Goal: Contribute content: Contribute content

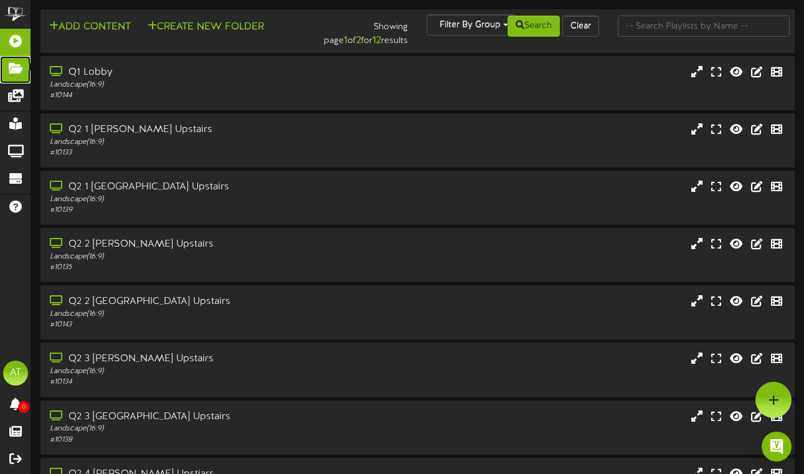
click at [23, 67] on icon at bounding box center [15, 66] width 31 height 9
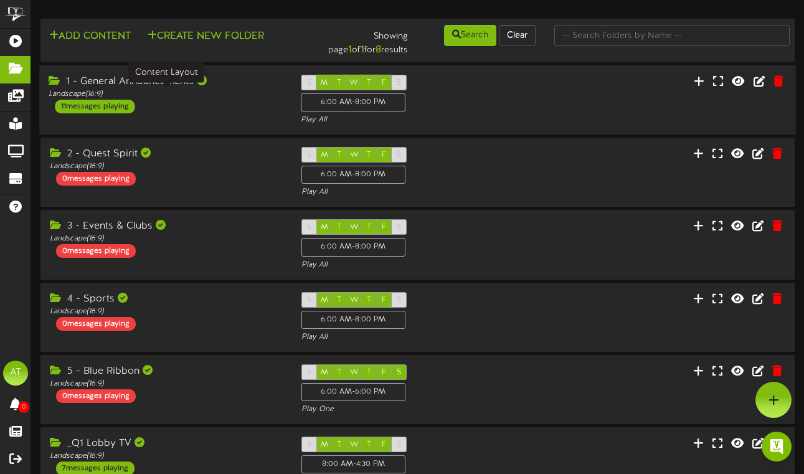
click at [228, 91] on div "Landscape ( 16:9 )" at bounding box center [166, 94] width 234 height 11
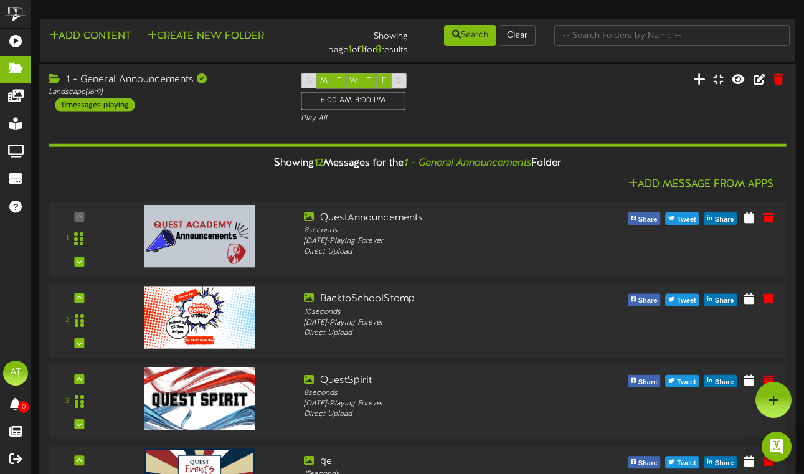
click at [697, 80] on icon at bounding box center [699, 79] width 12 height 14
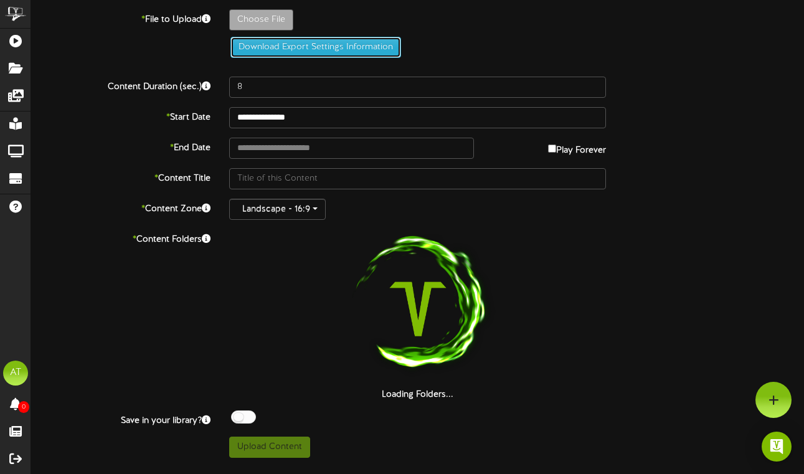
click at [270, 45] on button "Download Export Settings Information" at bounding box center [315, 47] width 171 height 21
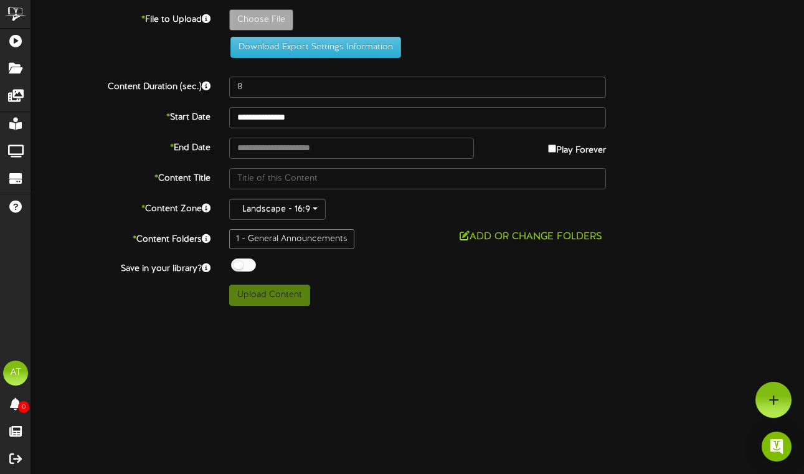
click at [456, 32] on div "Choose File" at bounding box center [516, 22] width 593 height 27
type input "**********"
type input "RamReportNeonApplicationsPoster12x9in-AlexaOkerlund"
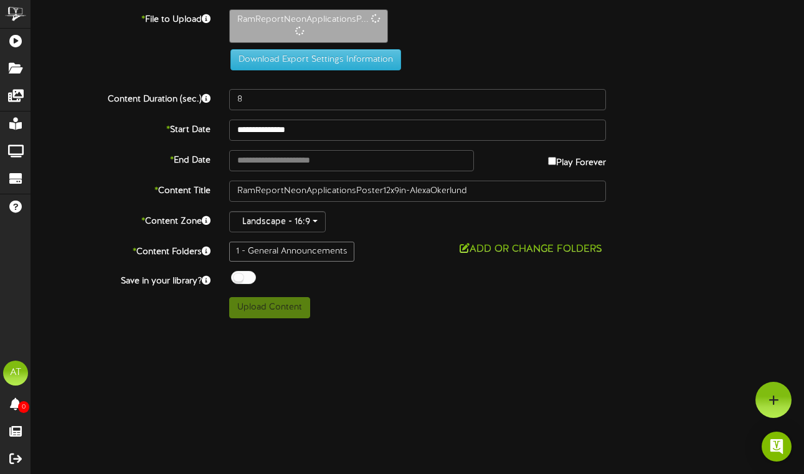
click at [254, 85] on div "**********" at bounding box center [417, 163] width 773 height 309
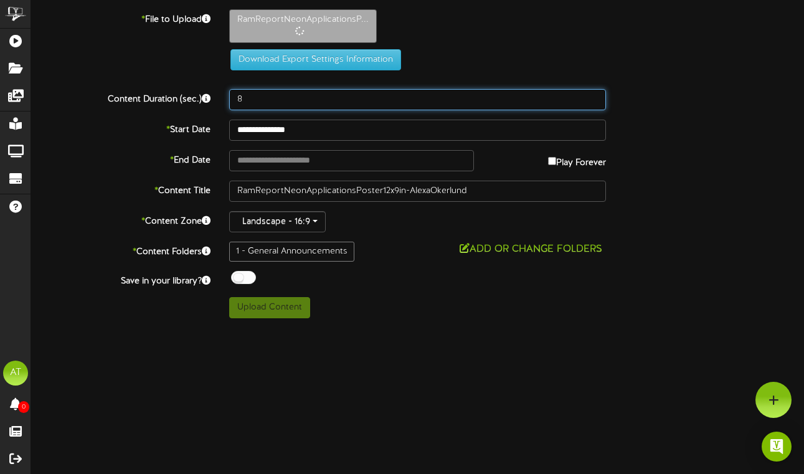
click at [252, 100] on input "8" at bounding box center [417, 99] width 377 height 21
click at [260, 98] on input "14" at bounding box center [417, 99] width 377 height 21
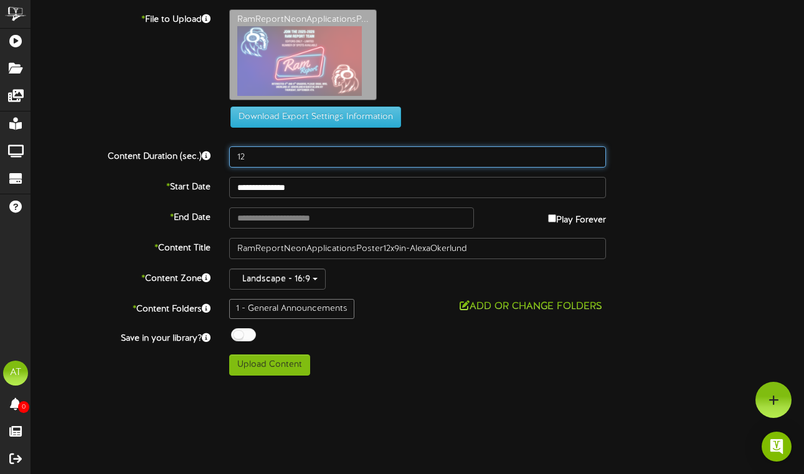
type input "12"
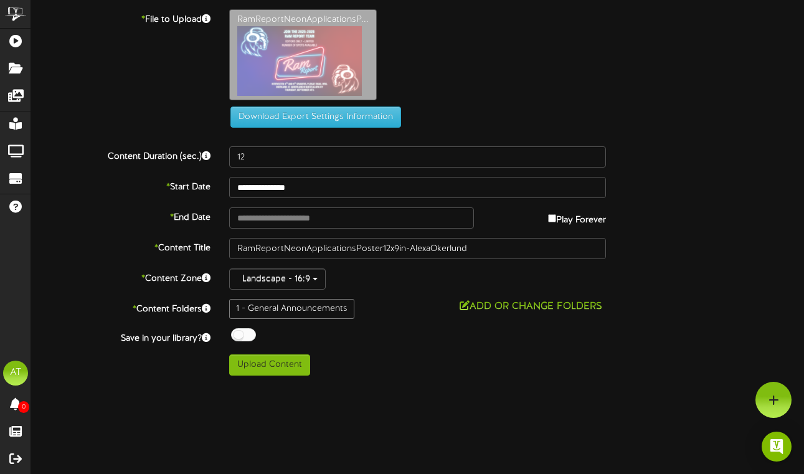
click at [358, 325] on div "**********" at bounding box center [417, 192] width 773 height 366
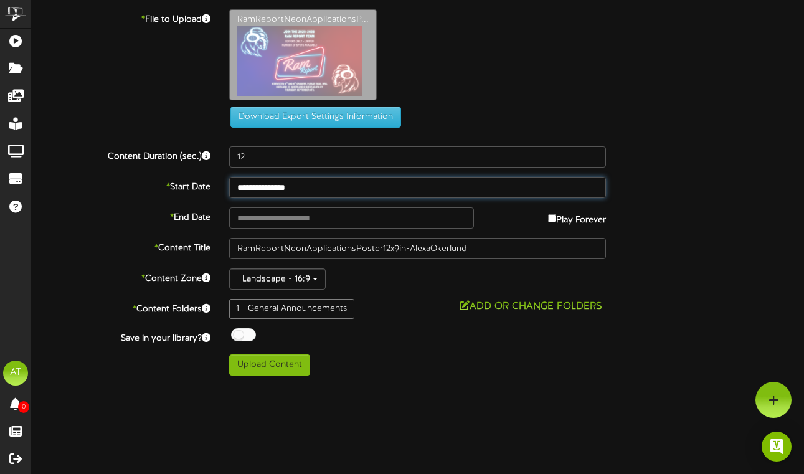
click at [303, 189] on input "**********" at bounding box center [417, 187] width 377 height 21
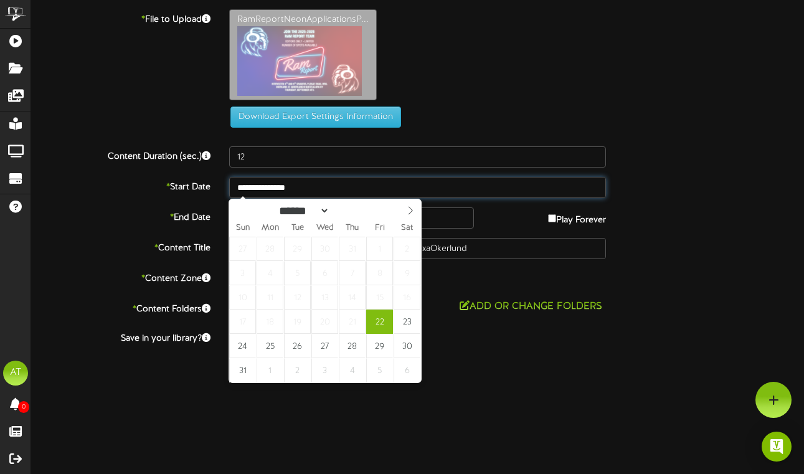
type input "**********"
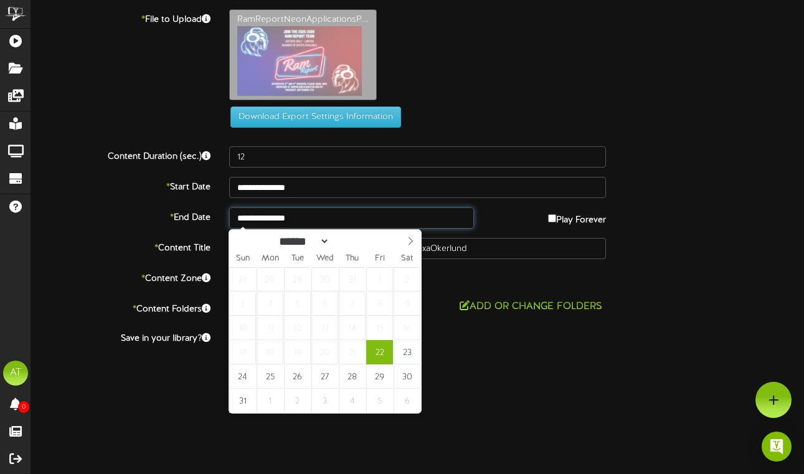
click at [329, 222] on input "**********" at bounding box center [351, 217] width 245 height 21
select select "*"
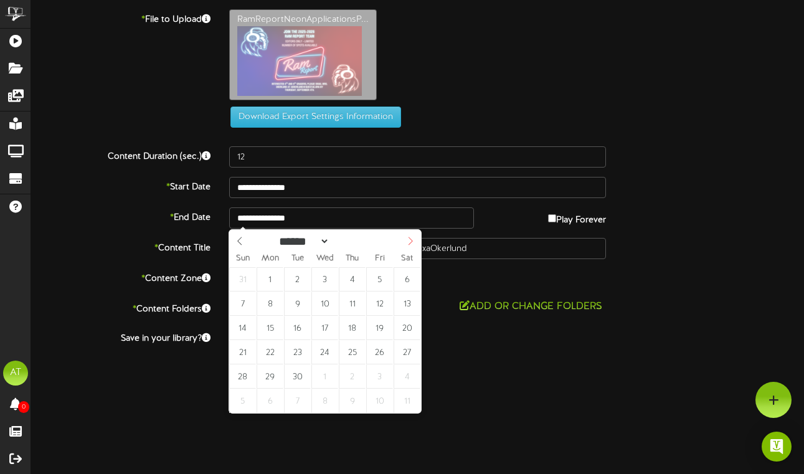
click at [410, 241] on icon at bounding box center [410, 241] width 9 height 9
type input "**********"
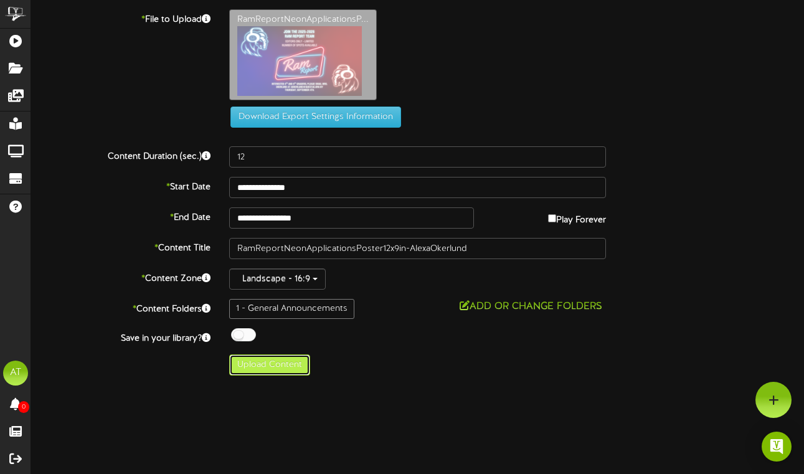
click at [272, 370] on button "Upload Content" at bounding box center [269, 364] width 81 height 21
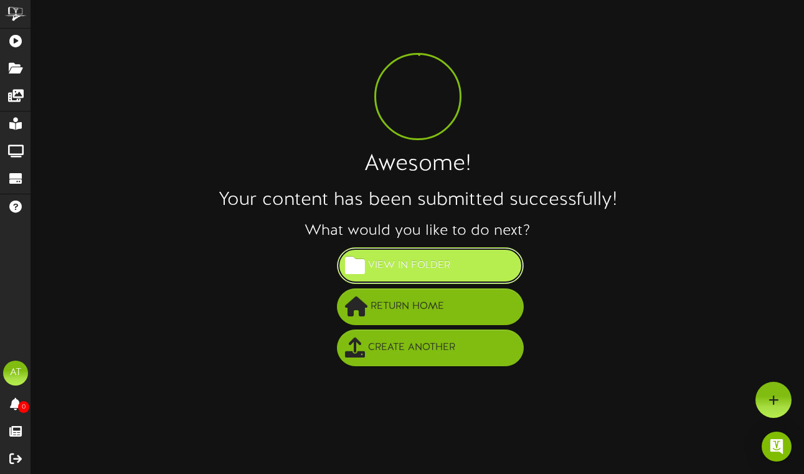
click at [361, 262] on span at bounding box center [355, 265] width 20 height 20
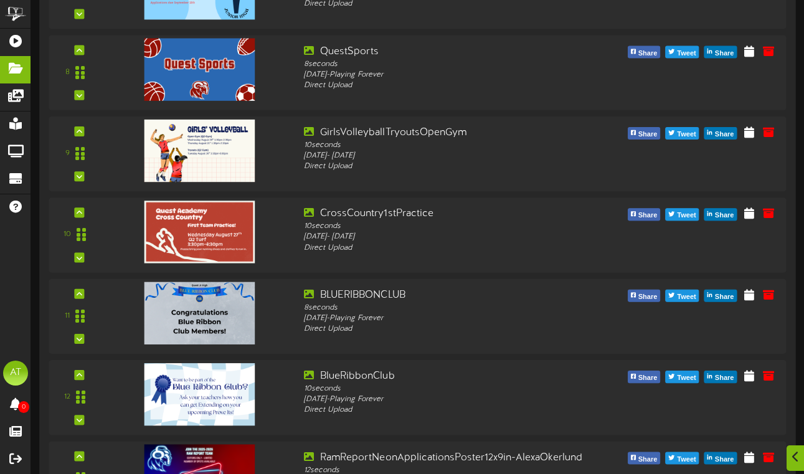
scroll to position [794, 0]
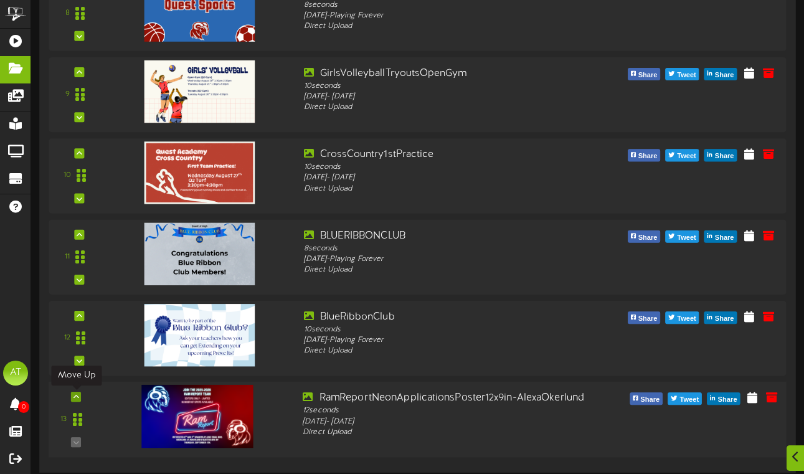
click at [77, 398] on icon at bounding box center [76, 397] width 6 height 6
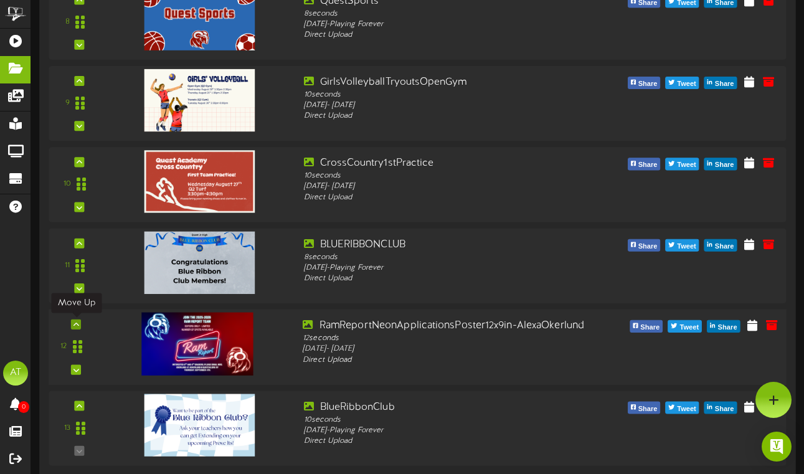
click at [79, 324] on div at bounding box center [76, 324] width 10 height 10
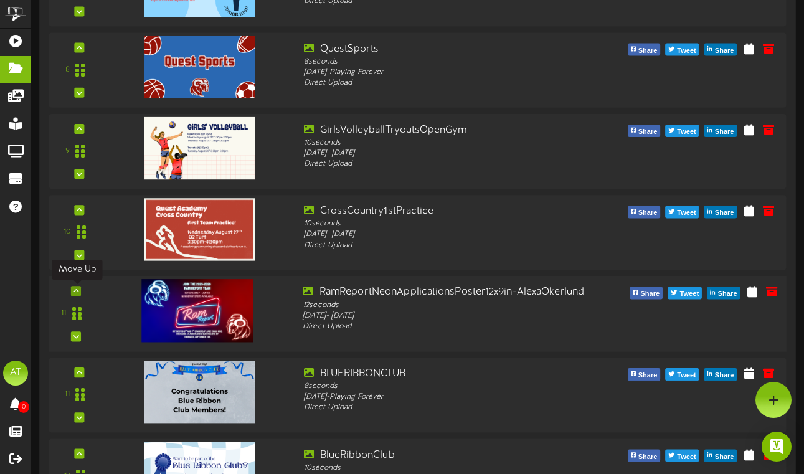
click at [78, 290] on icon at bounding box center [76, 291] width 6 height 6
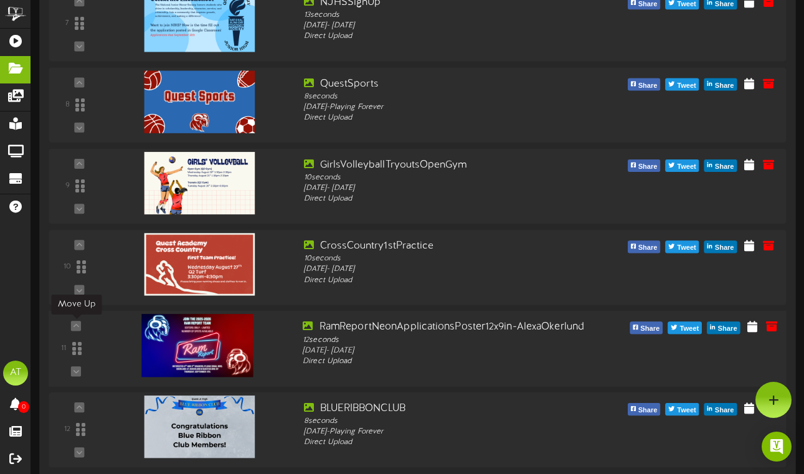
scroll to position [689, 0]
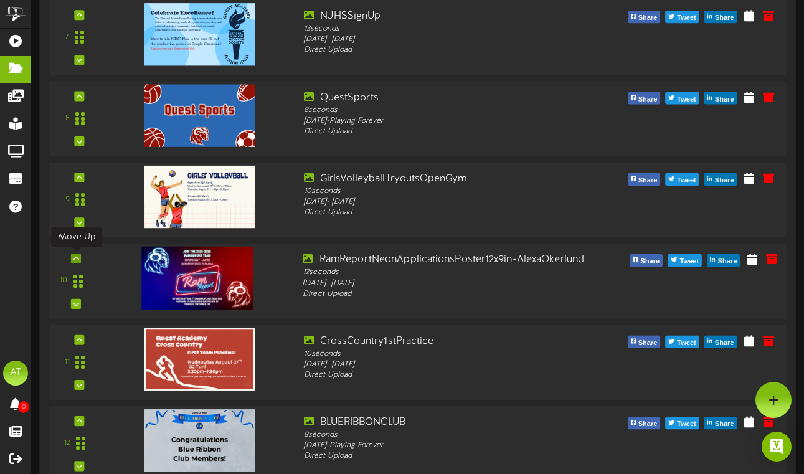
click at [80, 257] on div at bounding box center [76, 258] width 10 height 10
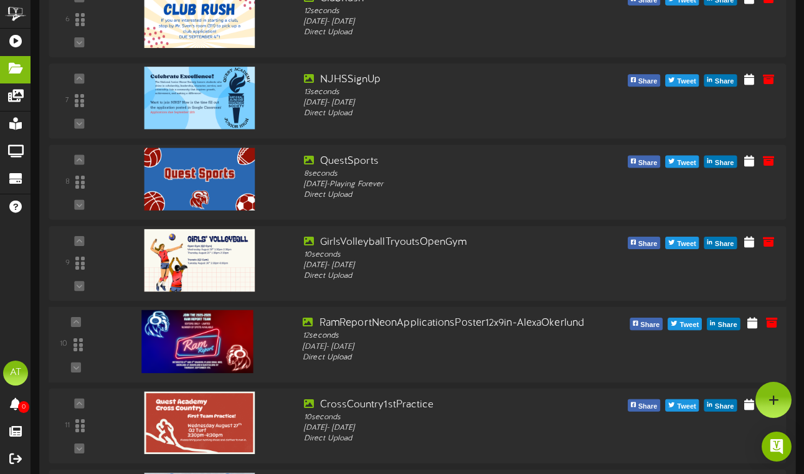
scroll to position [625, 0]
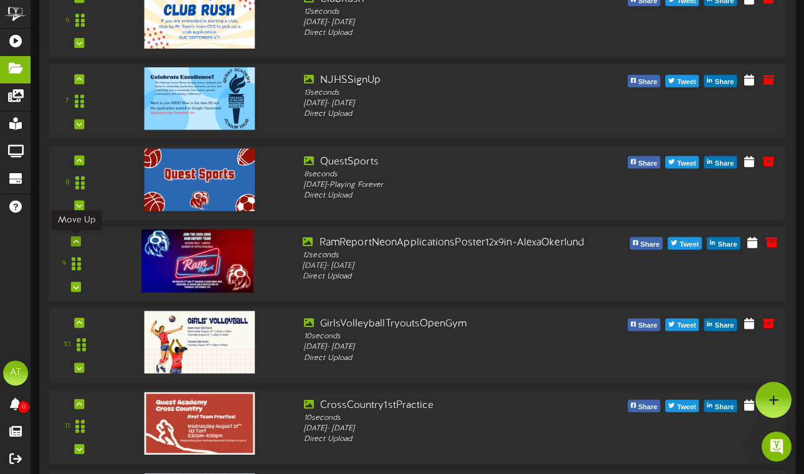
click at [77, 240] on icon at bounding box center [76, 241] width 6 height 6
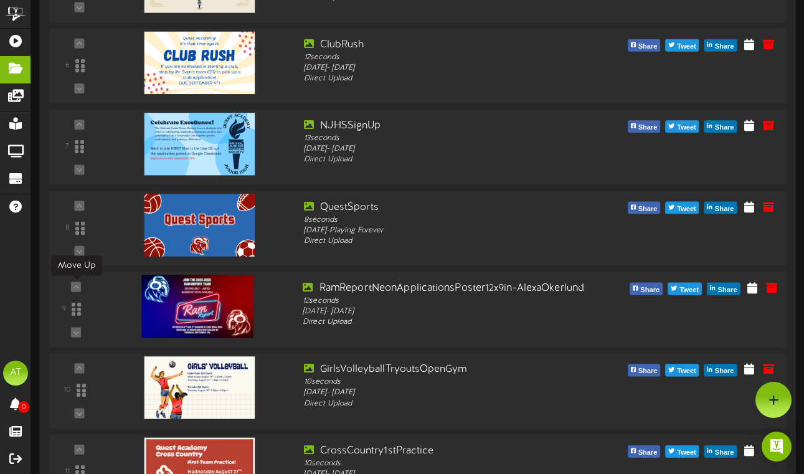
scroll to position [579, 0]
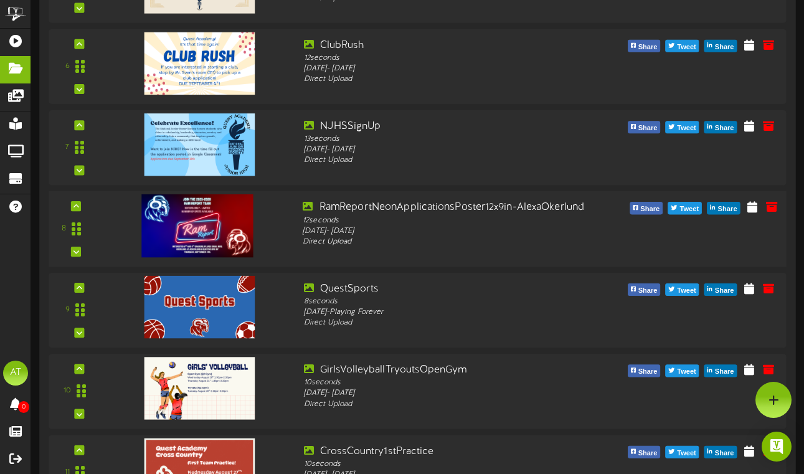
click at [82, 204] on div "8" at bounding box center [76, 229] width 43 height 57
click at [76, 203] on icon at bounding box center [76, 206] width 6 height 6
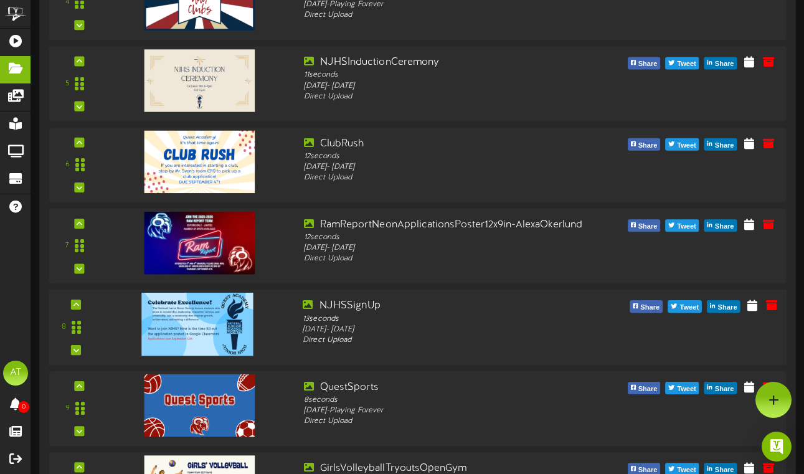
scroll to position [449, 0]
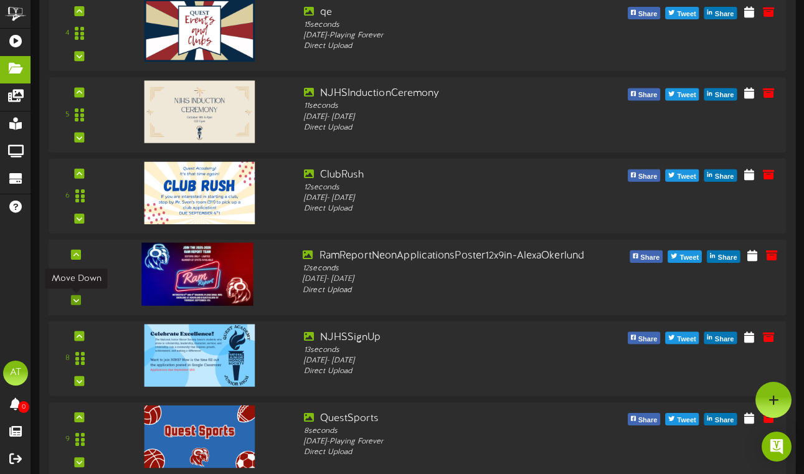
click at [77, 300] on icon at bounding box center [76, 300] width 6 height 6
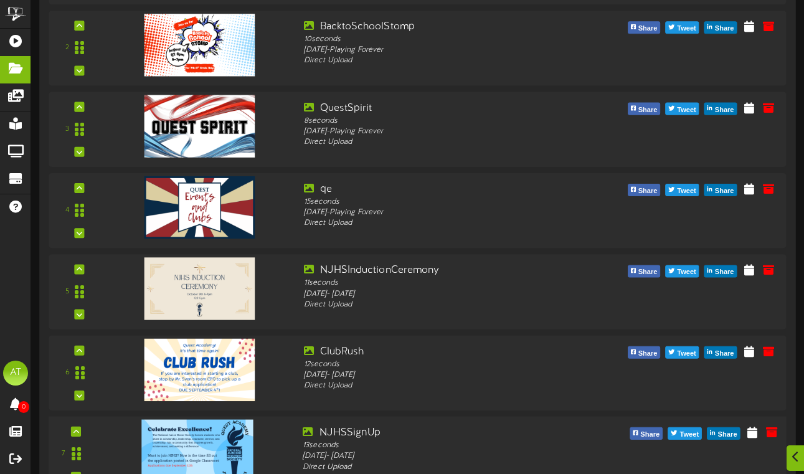
scroll to position [0, 0]
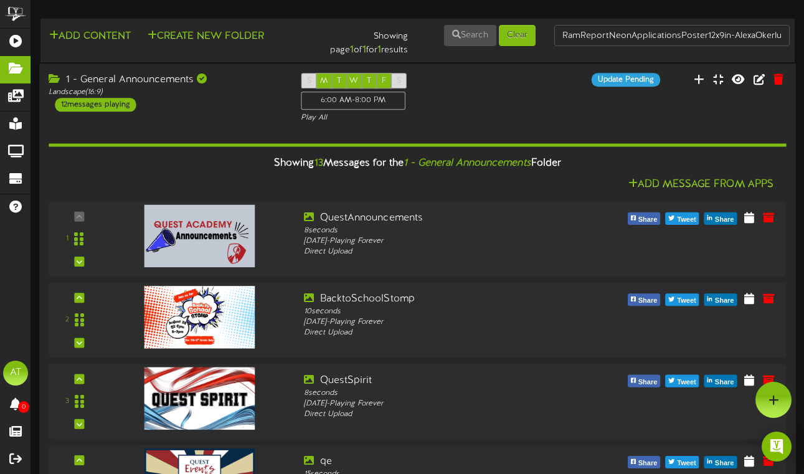
click at [219, 102] on div "1 - General Announcements Landscape ( 16:9 ) 12 messages playing" at bounding box center [165, 92] width 252 height 39
click at [226, 102] on div "1 - General Announcements Landscape ( 16:9 ) 12 messages playing" at bounding box center [165, 92] width 252 height 39
click at [247, 92] on div "Landscape ( 16:9 )" at bounding box center [166, 92] width 234 height 11
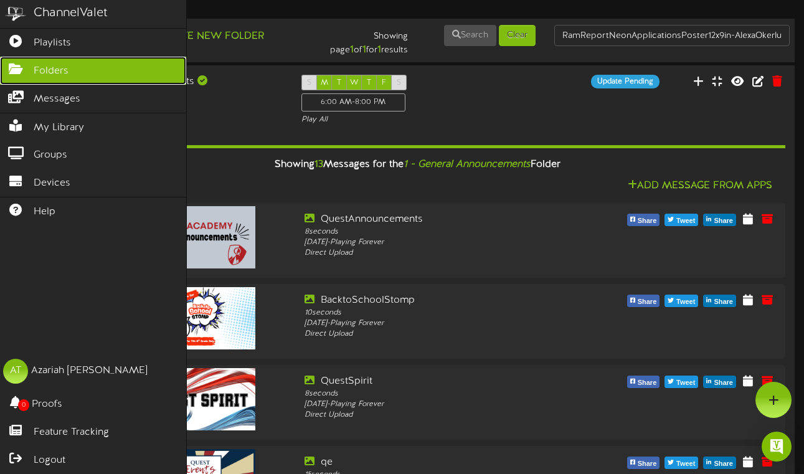
click at [19, 69] on icon at bounding box center [15, 67] width 31 height 9
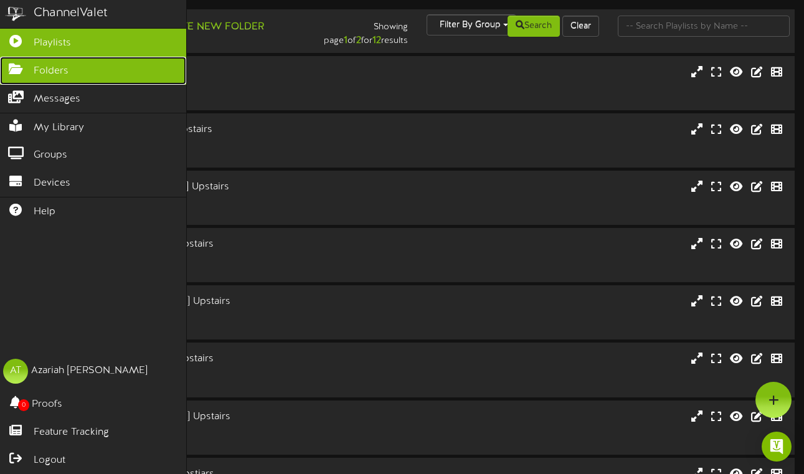
click at [16, 67] on icon at bounding box center [15, 67] width 31 height 9
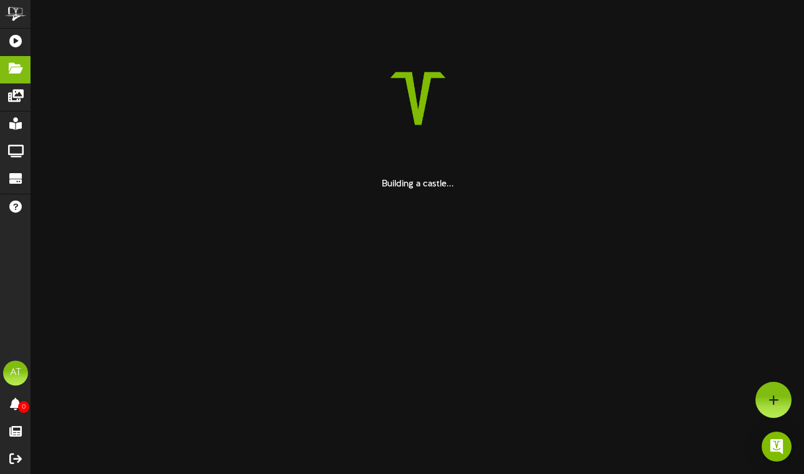
click at [278, 76] on div at bounding box center [417, 98] width 754 height 159
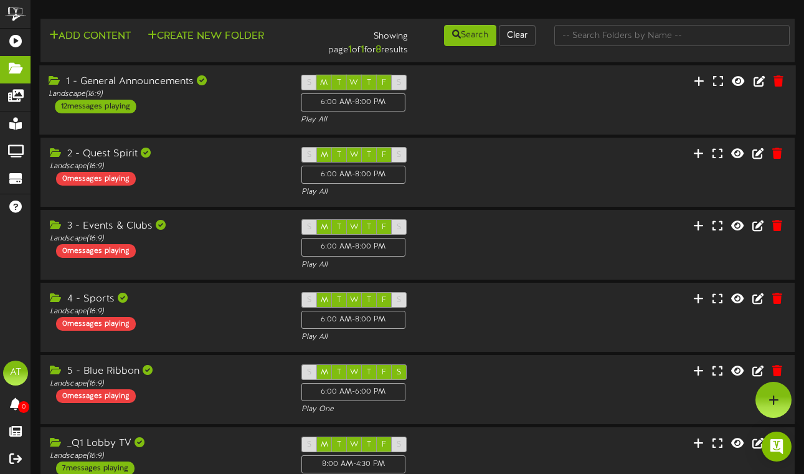
click at [248, 108] on div "1 - General Announcements Landscape ( 16:9 ) 12 messages playing" at bounding box center [165, 94] width 252 height 39
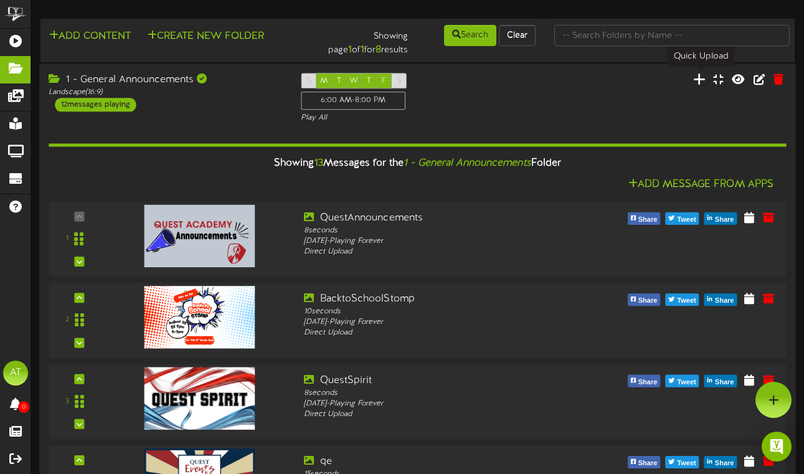
click at [701, 77] on icon at bounding box center [699, 79] width 12 height 14
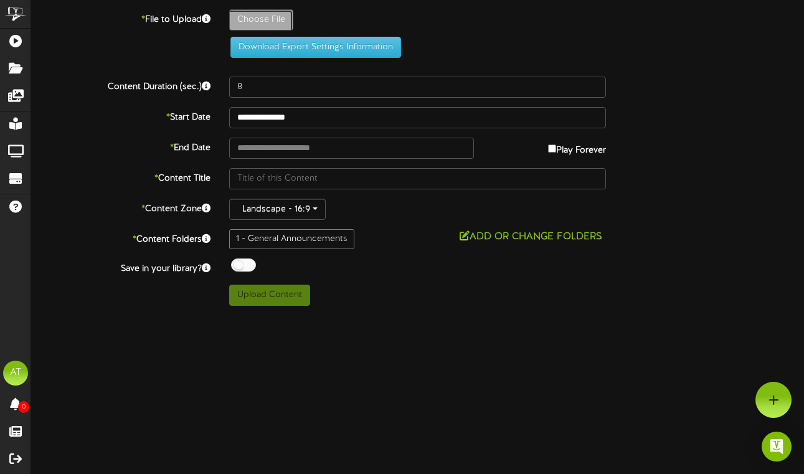
type input "**********"
type input "PictureDay"
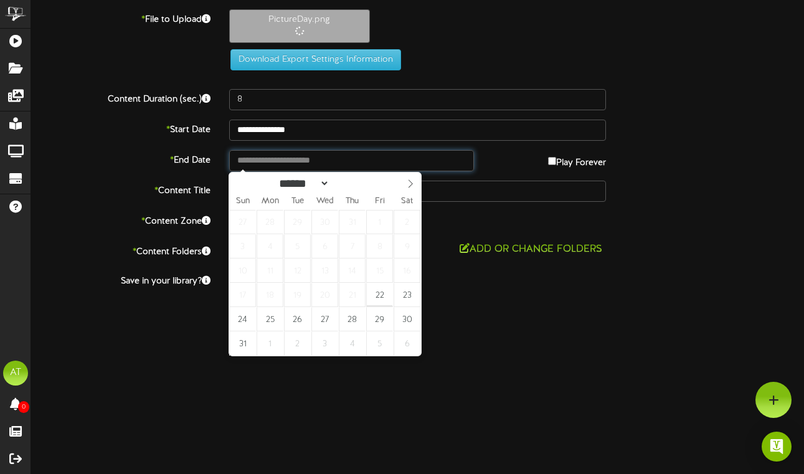
click at [292, 164] on input "text" at bounding box center [351, 160] width 245 height 21
type input "**********"
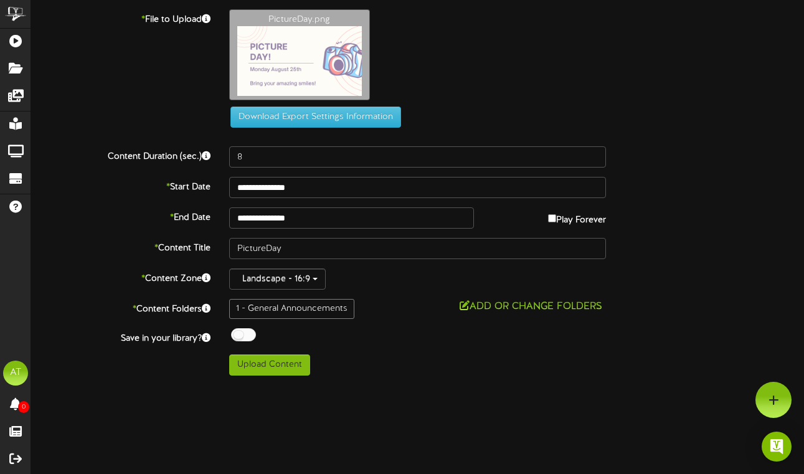
click at [439, 354] on div "Upload Content" at bounding box center [418, 364] width 396 height 21
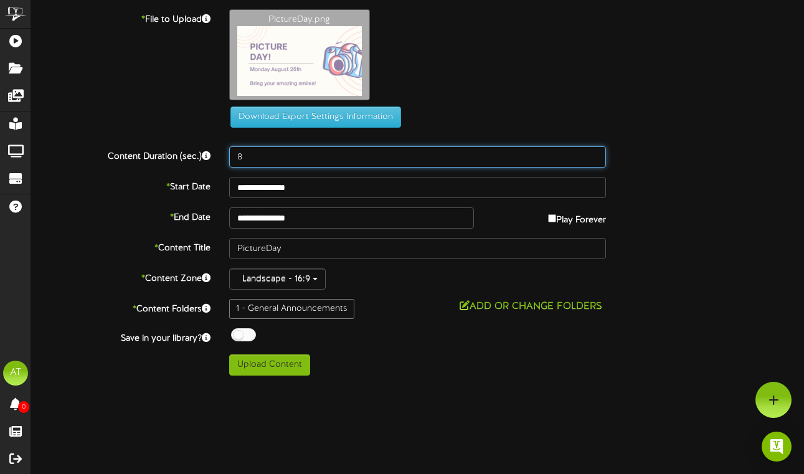
click at [260, 160] on input "8" at bounding box center [417, 156] width 377 height 21
type input "9"
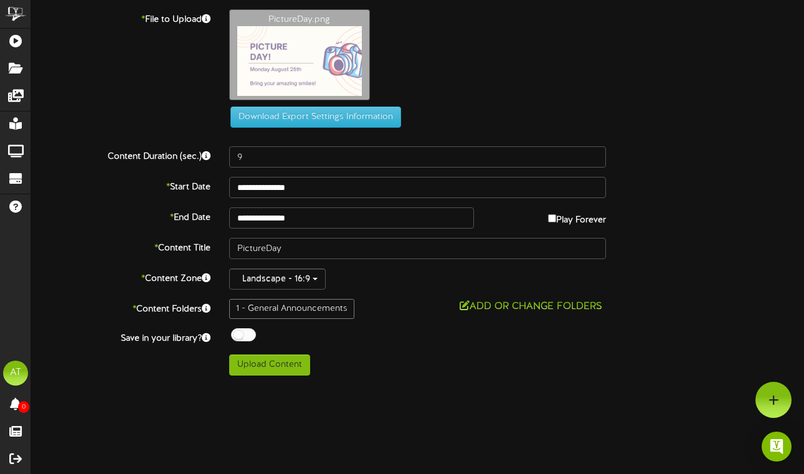
click at [344, 356] on div "Upload Content" at bounding box center [418, 364] width 396 height 21
click at [272, 364] on button "Upload Content" at bounding box center [269, 364] width 81 height 21
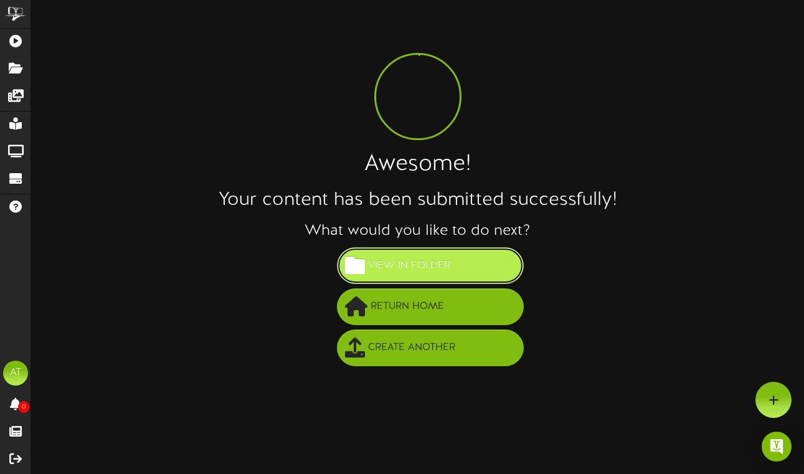
click at [390, 268] on span "View in Folder" at bounding box center [409, 265] width 88 height 21
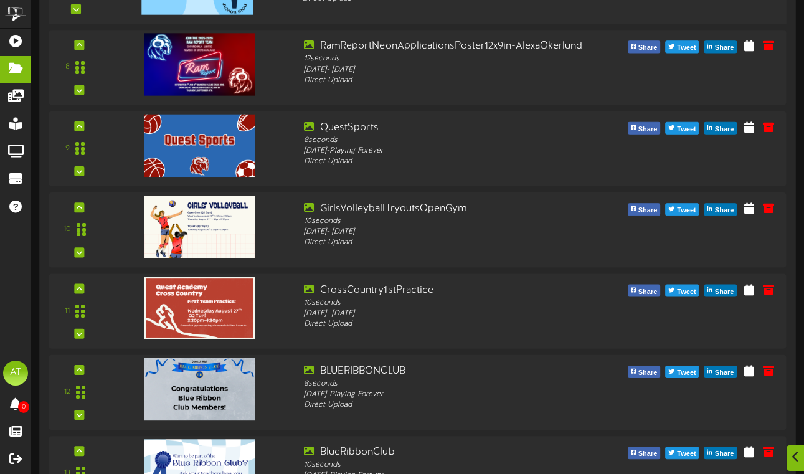
scroll to position [875, 0]
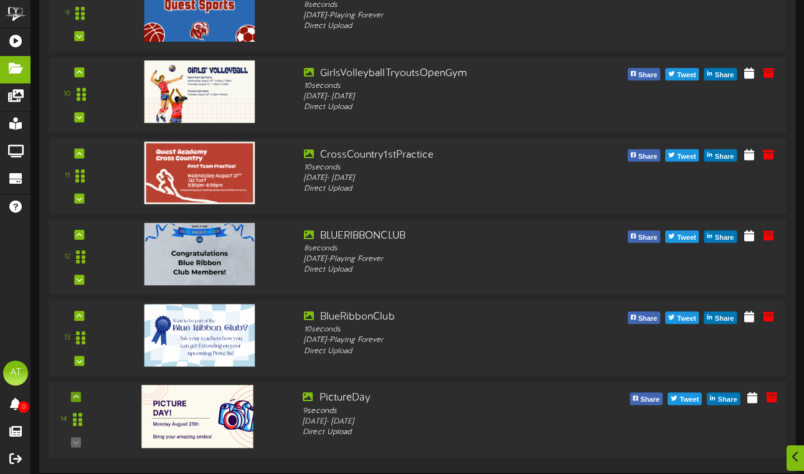
click at [80, 393] on div at bounding box center [76, 397] width 10 height 10
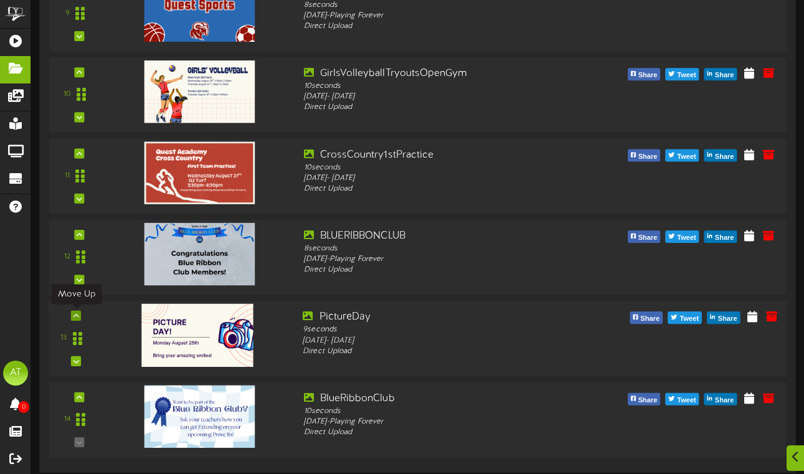
click at [72, 319] on div at bounding box center [76, 316] width 10 height 10
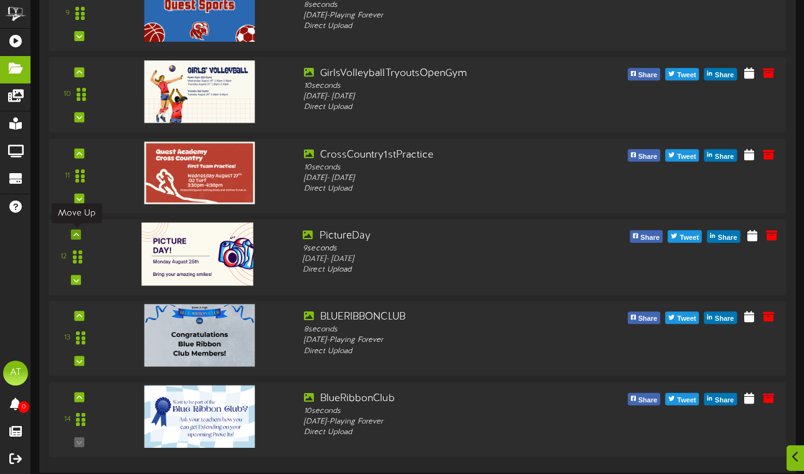
click at [78, 236] on icon at bounding box center [76, 234] width 6 height 6
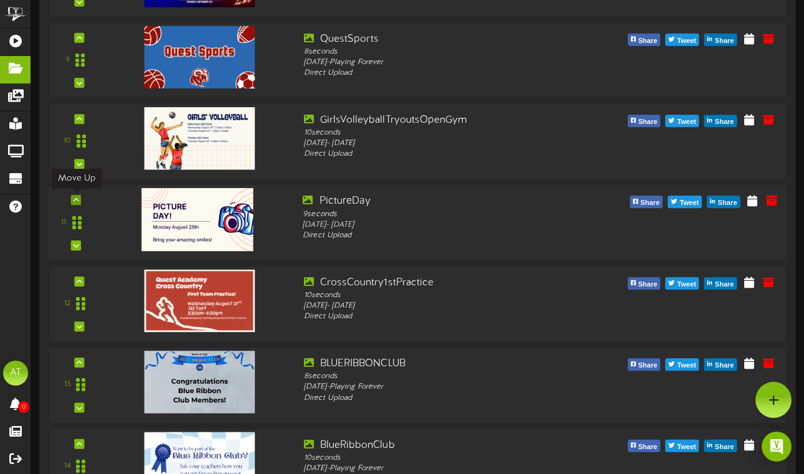
click at [76, 201] on icon at bounding box center [76, 200] width 6 height 6
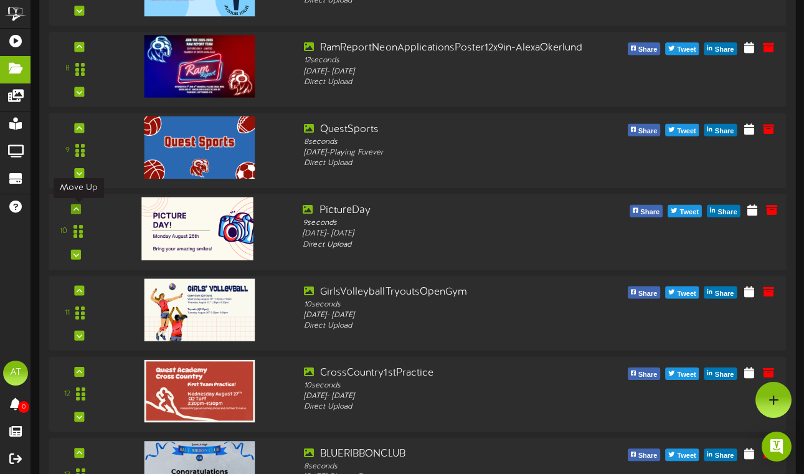
click at [79, 210] on div at bounding box center [76, 209] width 10 height 10
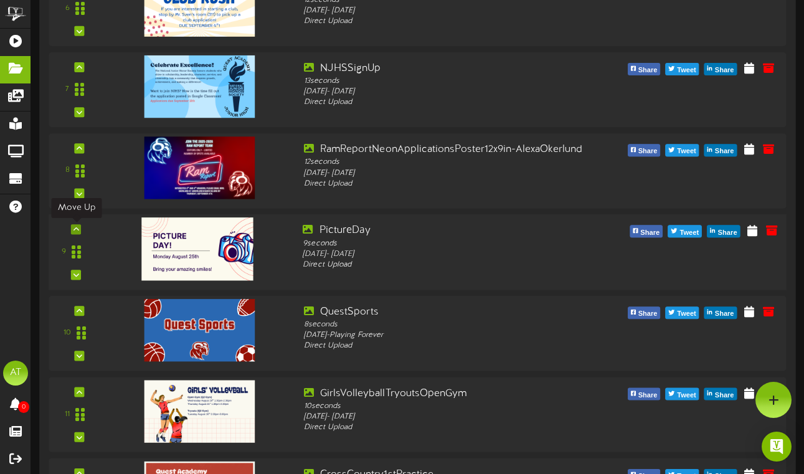
click at [80, 227] on div at bounding box center [76, 229] width 10 height 10
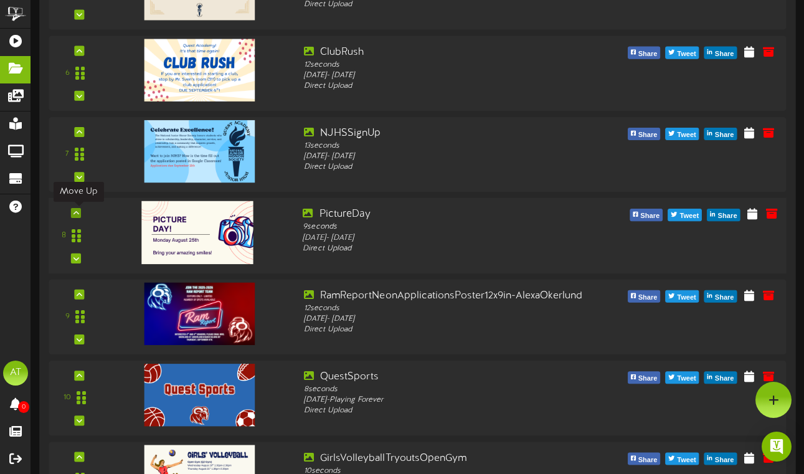
click at [79, 209] on div at bounding box center [76, 213] width 10 height 10
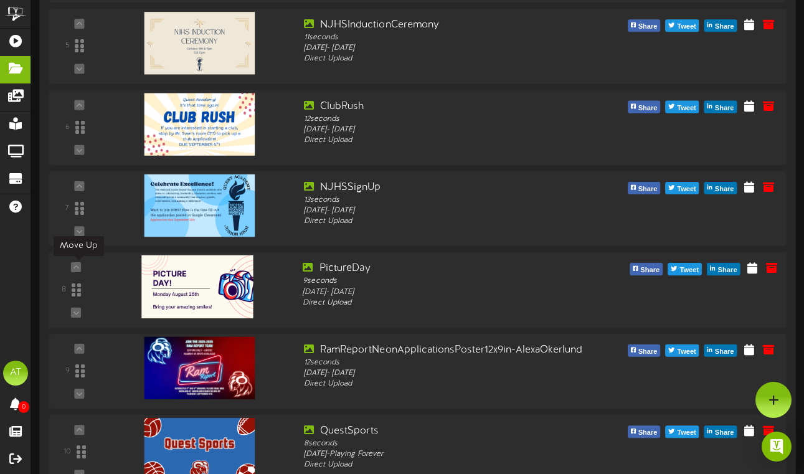
scroll to position [491, 0]
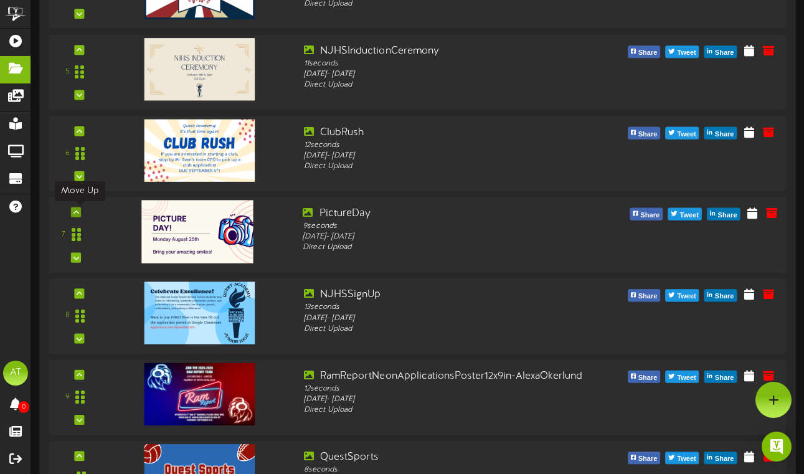
click at [80, 209] on div at bounding box center [76, 212] width 10 height 10
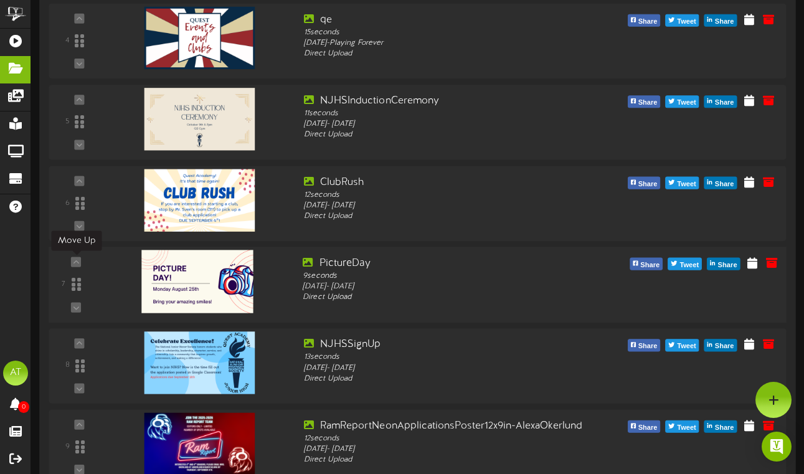
scroll to position [440, 0]
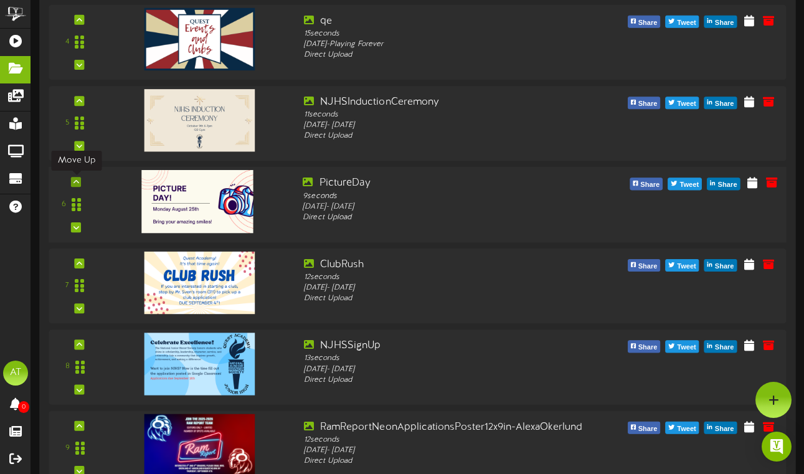
click at [79, 181] on div at bounding box center [76, 182] width 10 height 10
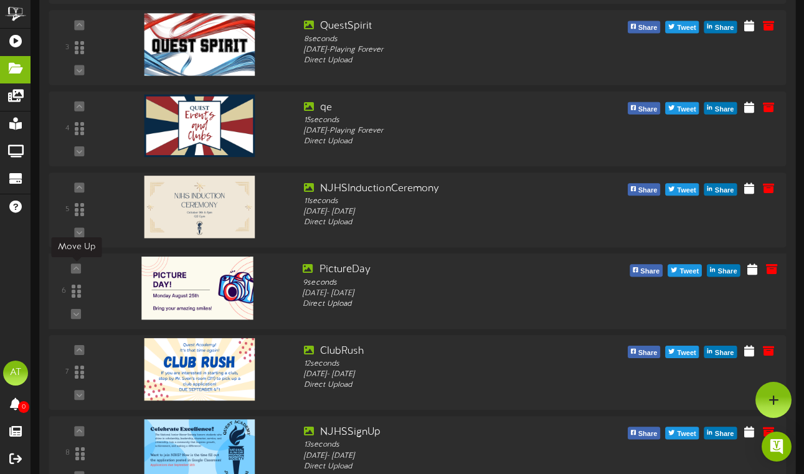
scroll to position [351, 0]
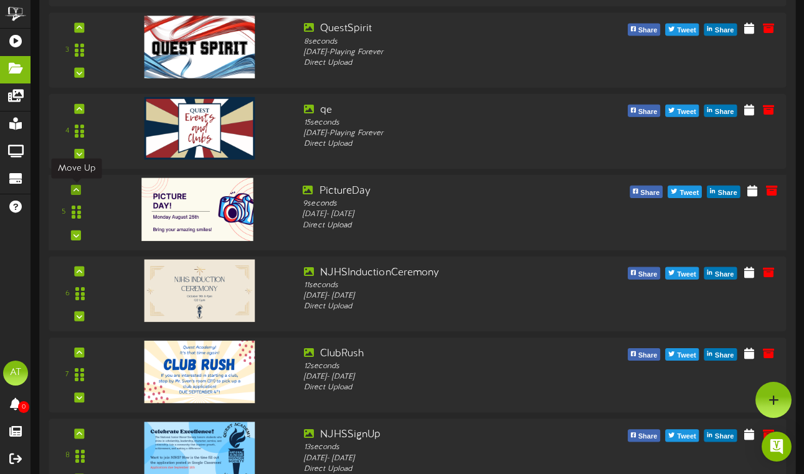
click at [78, 189] on icon at bounding box center [76, 190] width 6 height 6
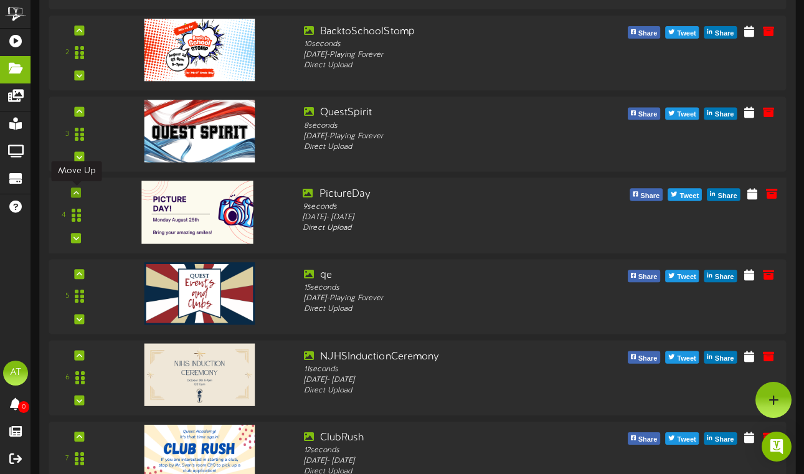
click at [78, 191] on icon at bounding box center [76, 192] width 6 height 6
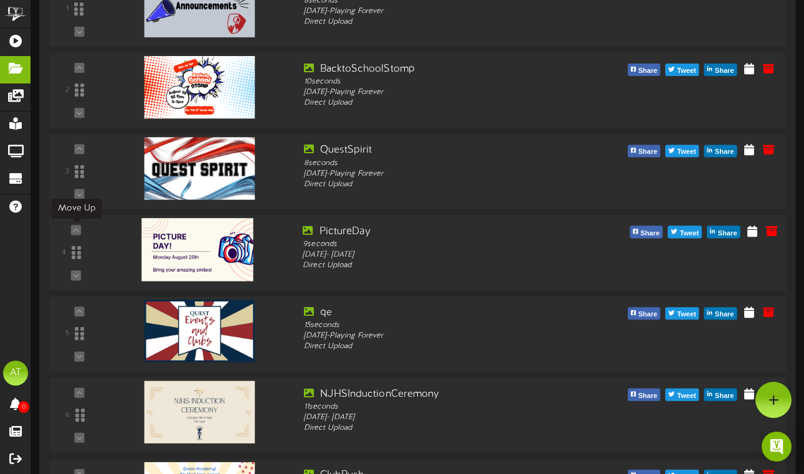
scroll to position [216, 0]
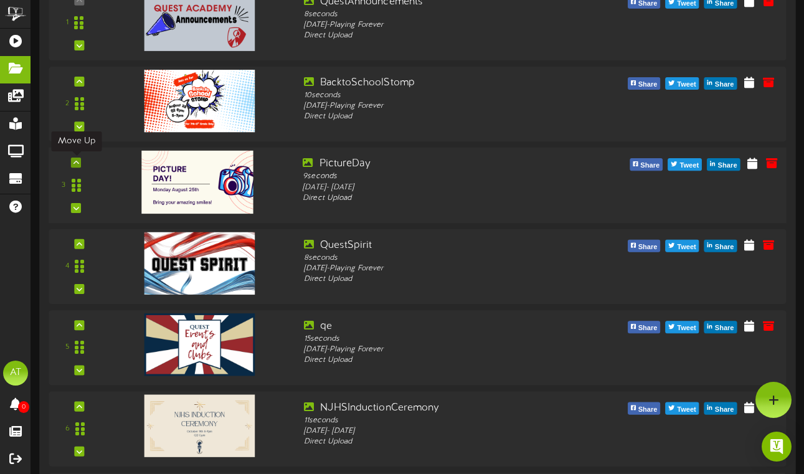
click at [75, 160] on icon at bounding box center [76, 162] width 6 height 6
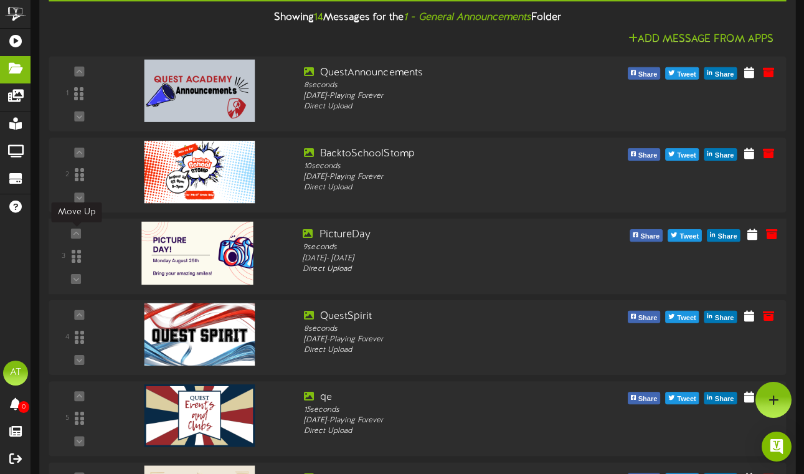
scroll to position [144, 0]
